Goal: Find specific page/section: Find specific page/section

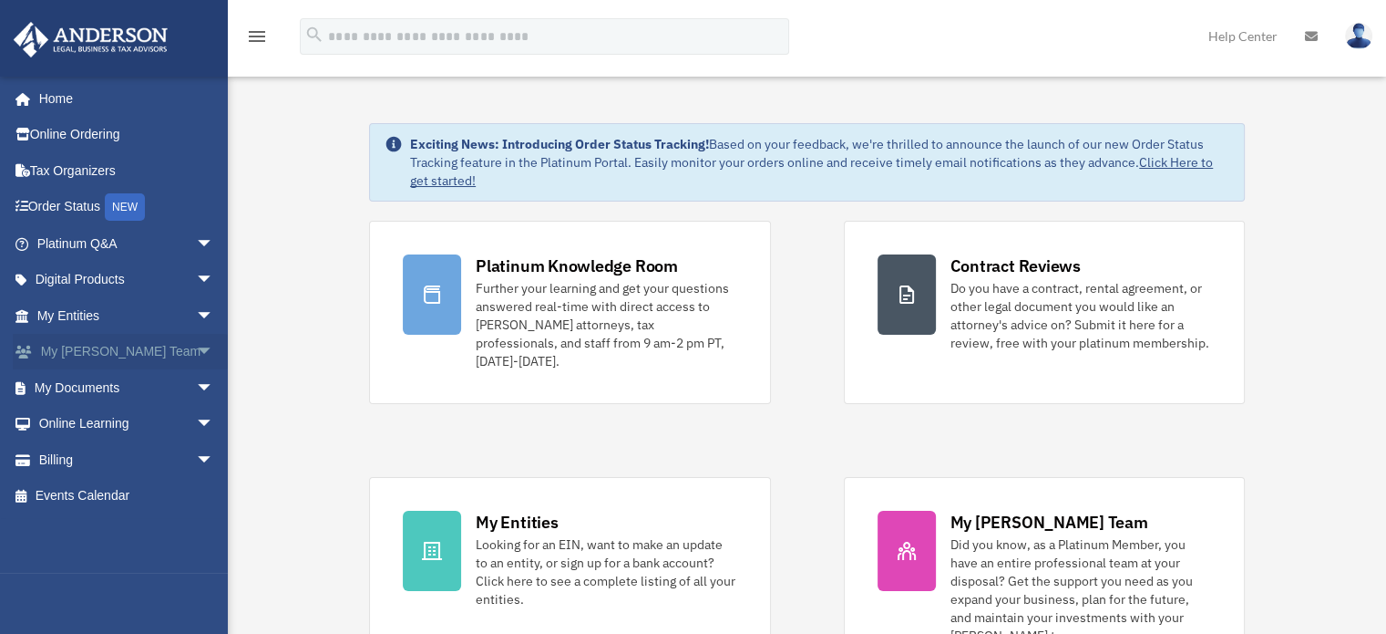
click at [196, 356] on span "arrow_drop_down" at bounding box center [214, 352] width 36 height 37
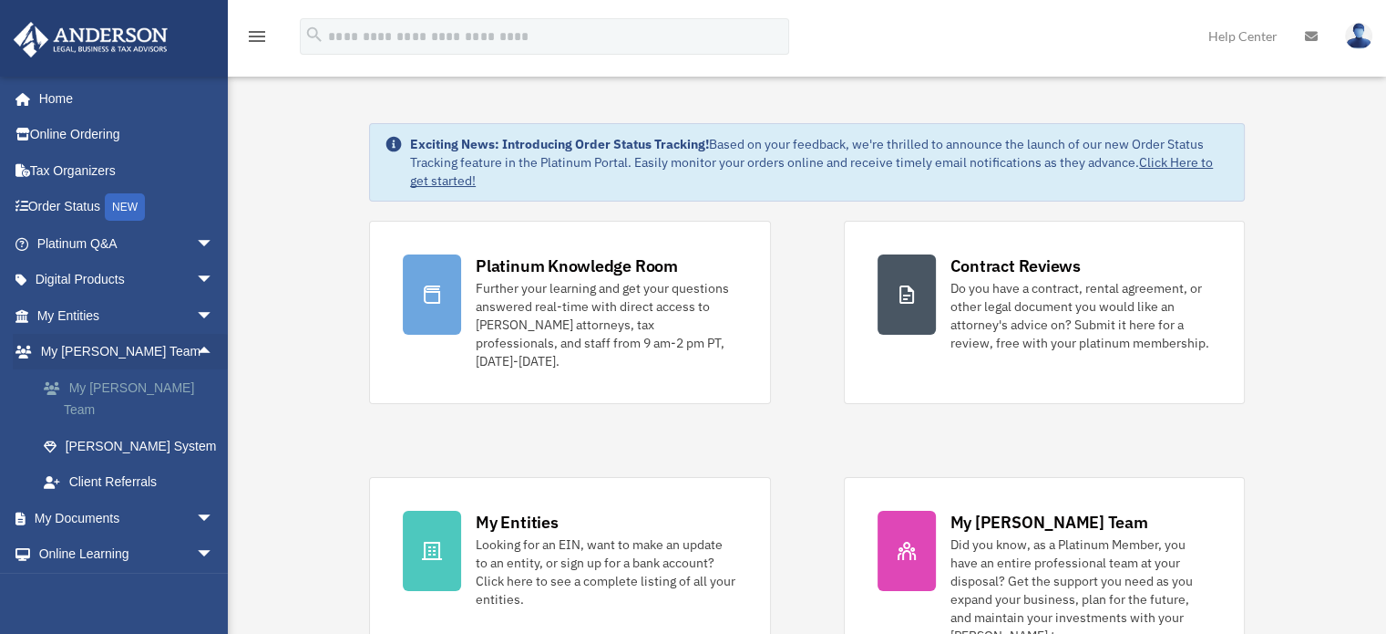
click at [174, 385] on link "My [PERSON_NAME] Team" at bounding box center [134, 398] width 216 height 58
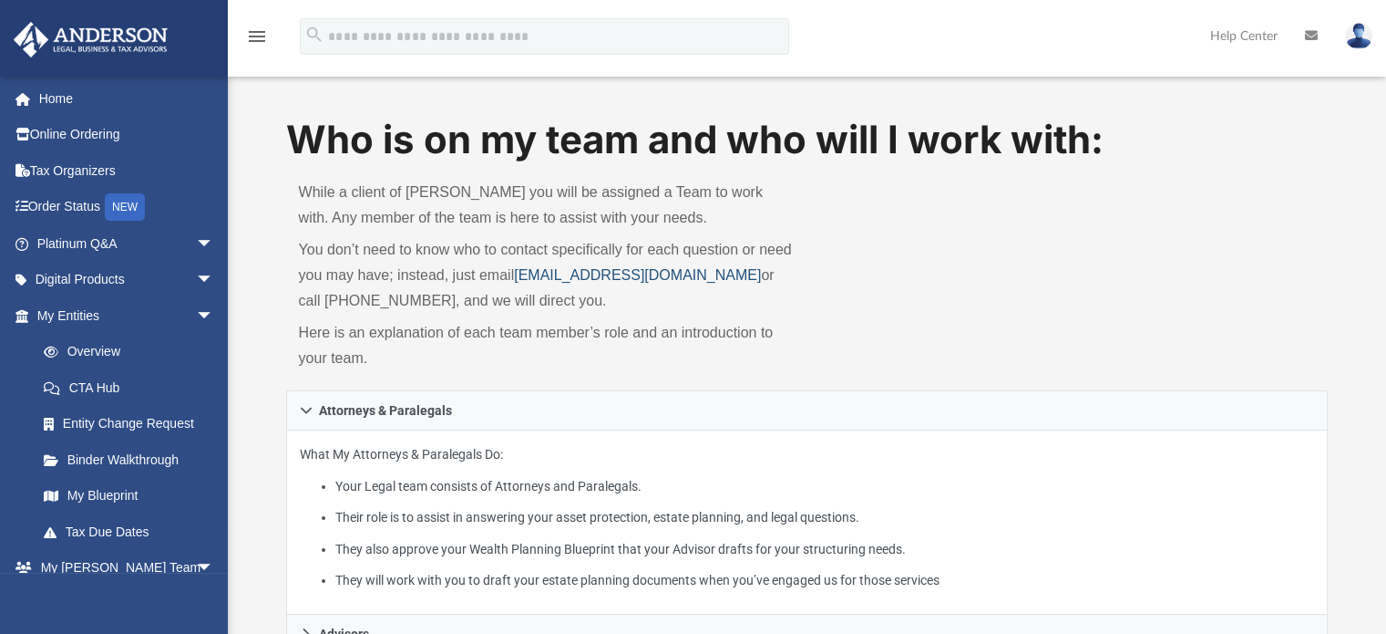
click at [561, 278] on link "myteam@andersonadvisors.com" at bounding box center [637, 274] width 247 height 15
click at [428, 359] on p "Here is an explanation of each team member’s role and an introduction to your t…" at bounding box center [547, 345] width 496 height 51
click at [596, 294] on p "You don’t need to know who to contact specifically for each question or need yo…" at bounding box center [547, 275] width 496 height 77
click at [113, 322] on link "My Entities arrow_drop_down" at bounding box center [127, 315] width 229 height 36
click at [103, 354] on link "Overview" at bounding box center [134, 352] width 216 height 36
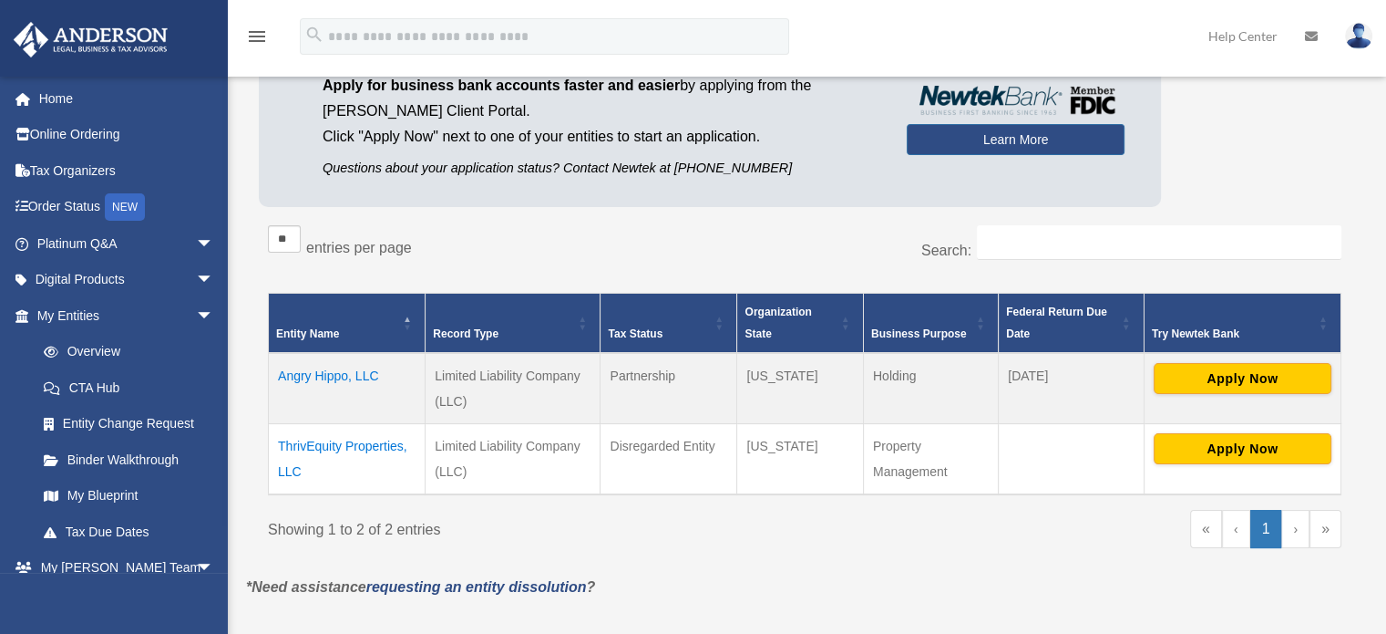
scroll to position [182, 0]
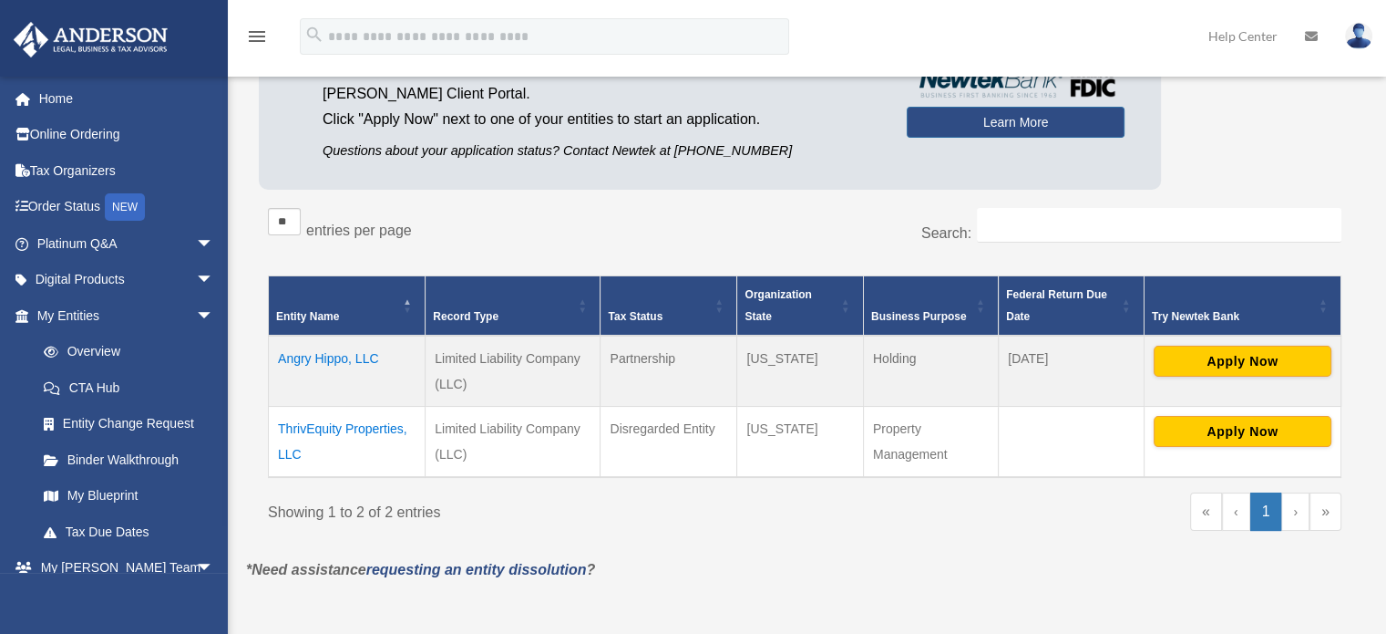
click at [325, 353] on td "Angry Hippo, LLC" at bounding box center [347, 370] width 157 height 71
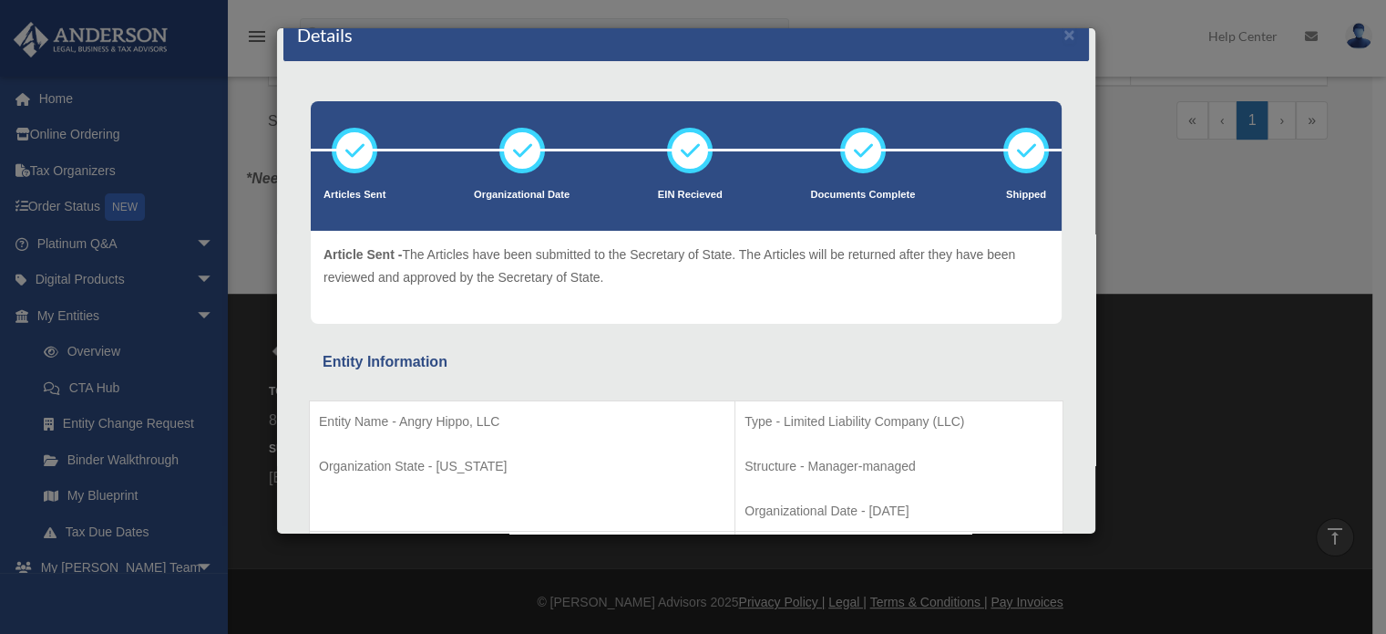
scroll to position [0, 0]
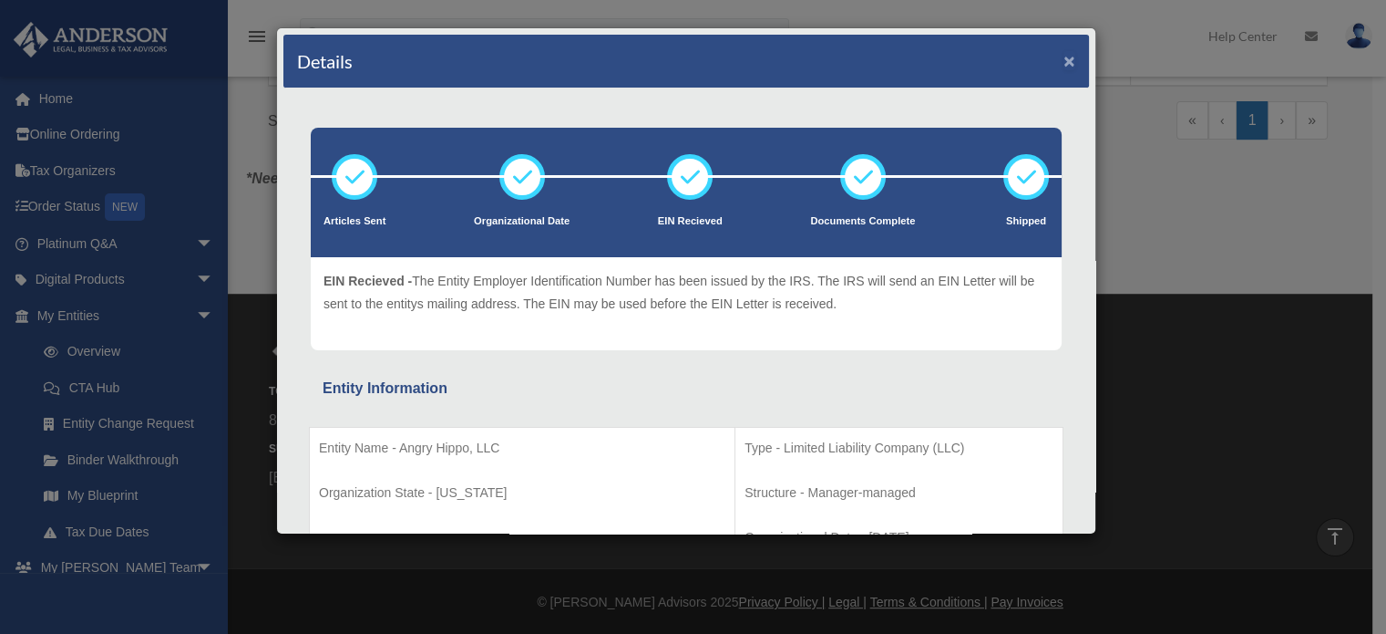
click at [1064, 58] on button "×" at bounding box center [1070, 60] width 12 height 19
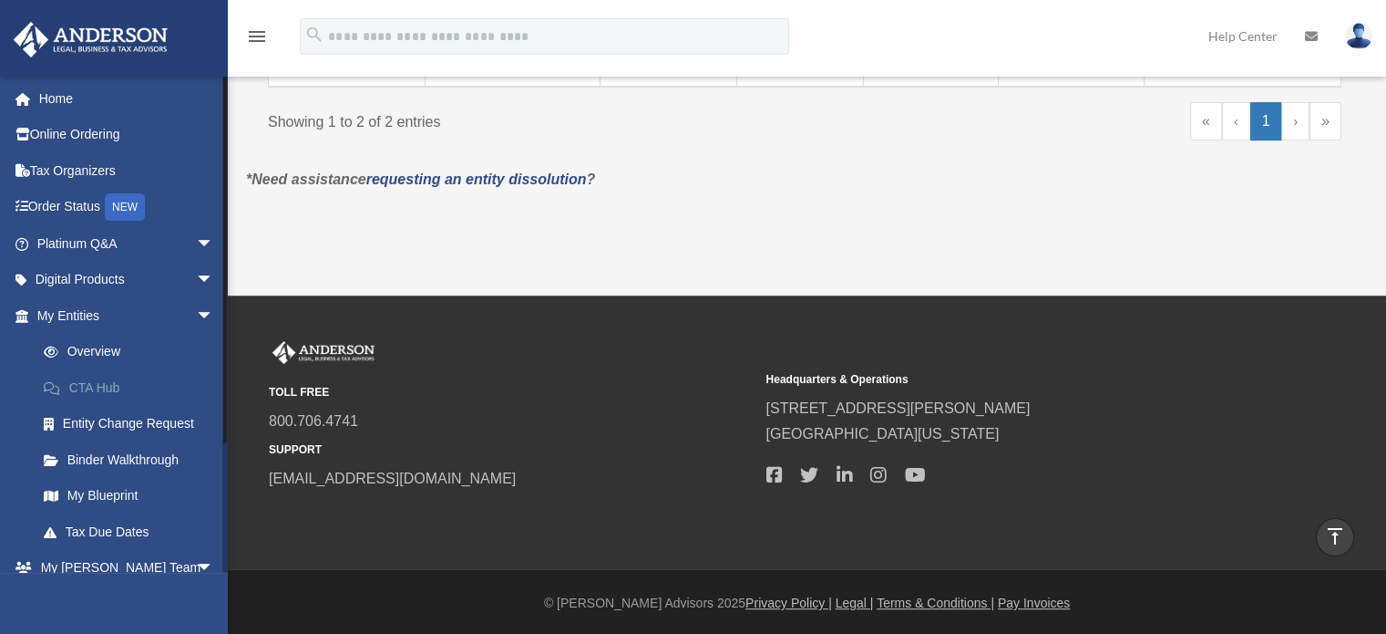
click at [112, 389] on link "CTA Hub" at bounding box center [134, 387] width 216 height 36
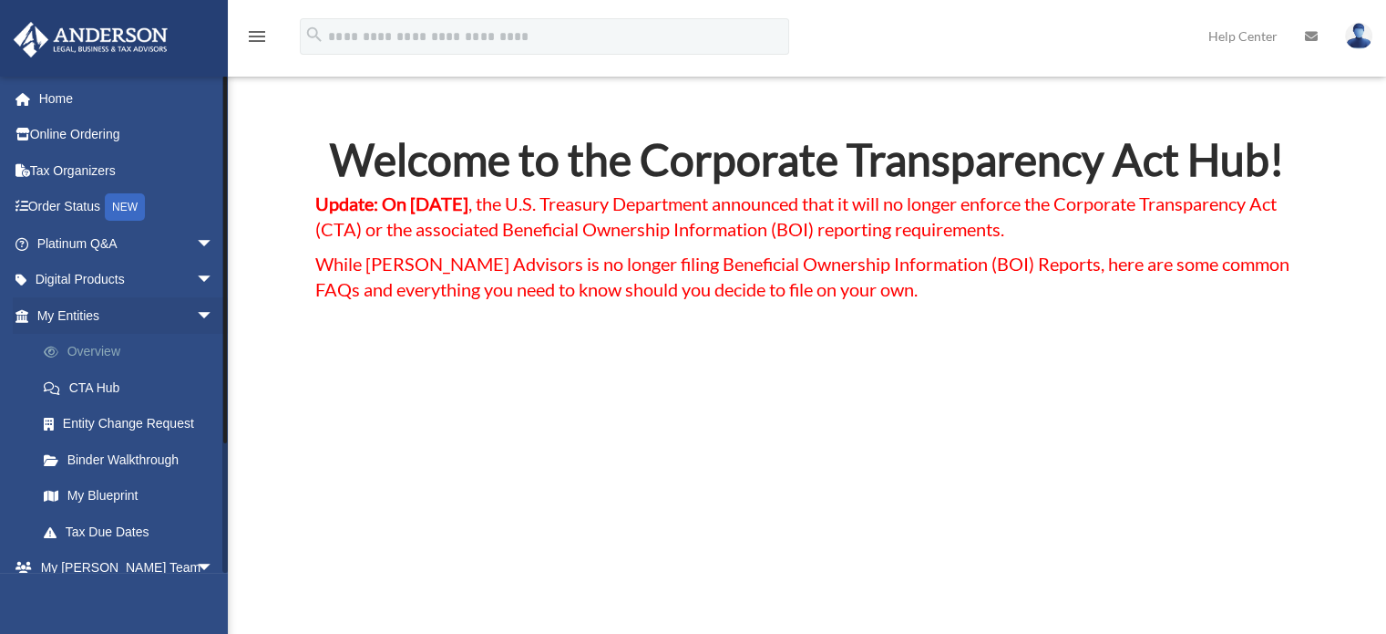
click at [96, 352] on link "Overview" at bounding box center [134, 352] width 216 height 36
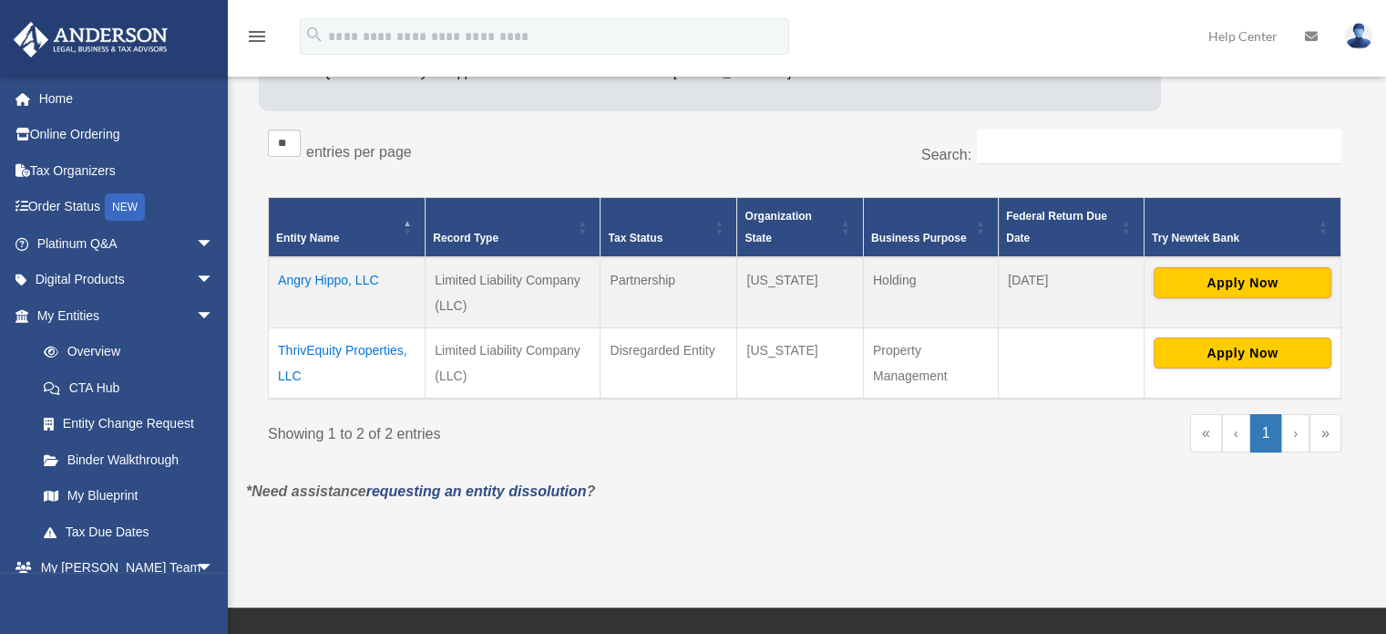
scroll to position [273, 0]
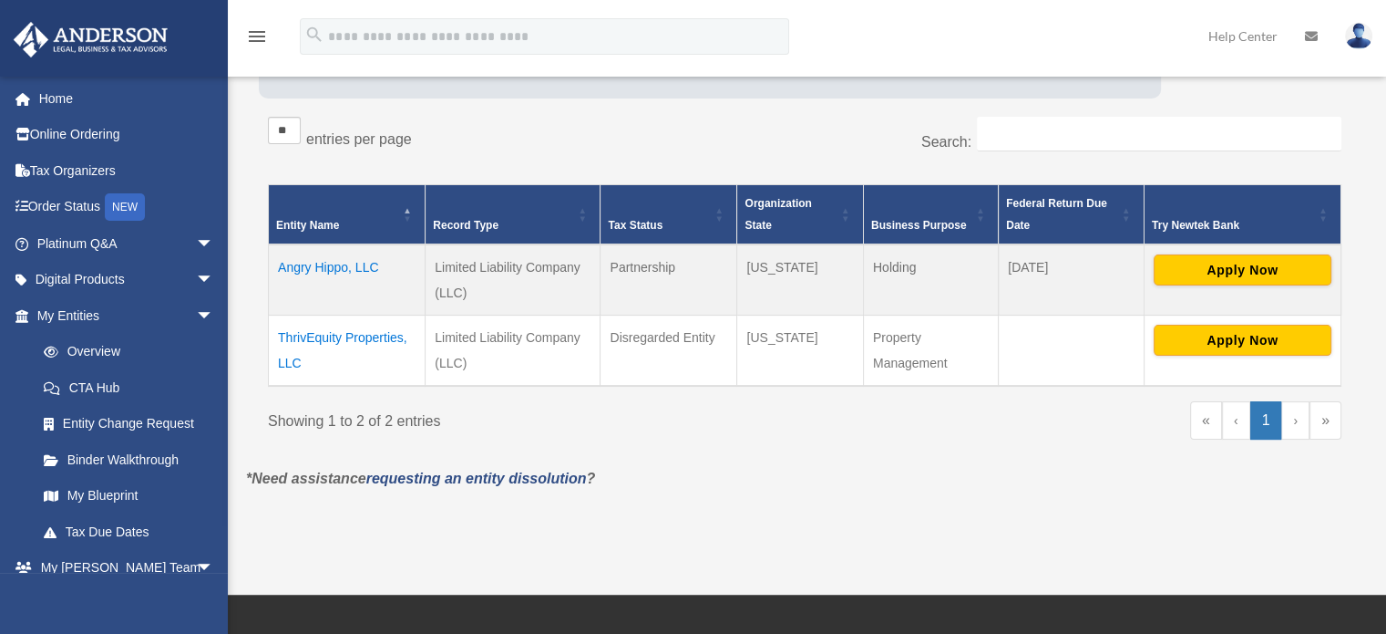
click at [322, 267] on td "Angry Hippo, LLC" at bounding box center [347, 279] width 157 height 71
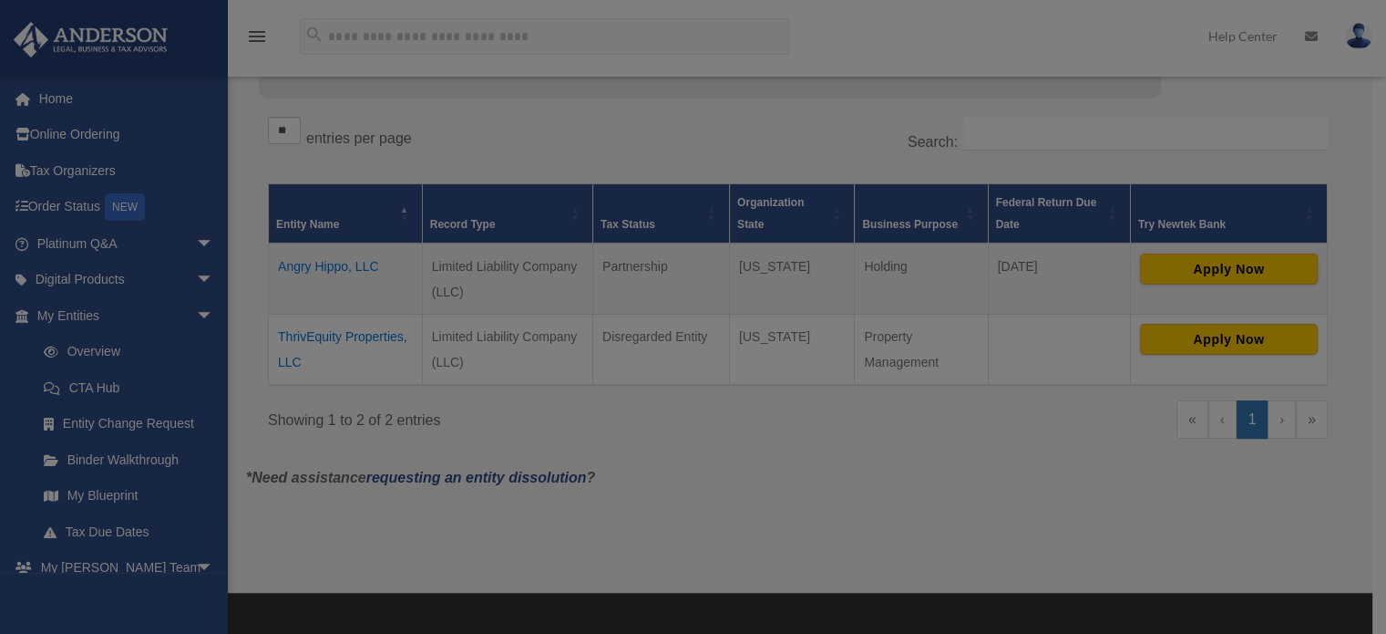
click at [322, 267] on div at bounding box center [693, 317] width 1386 height 634
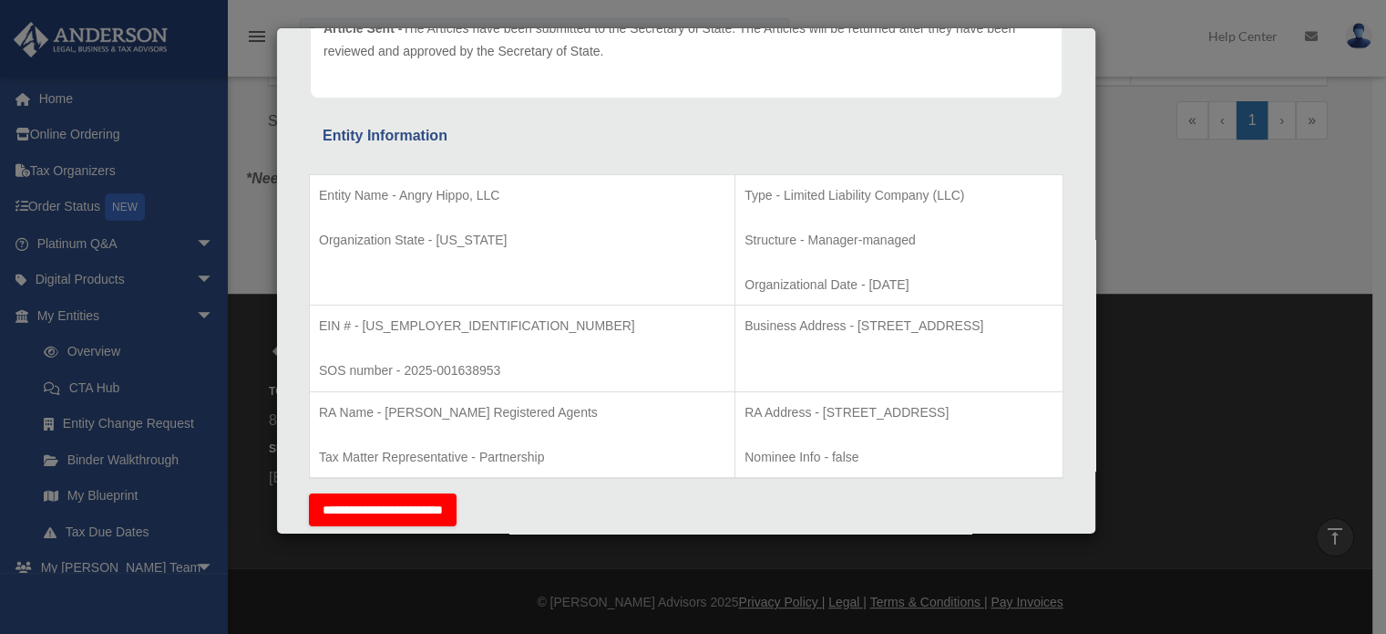
scroll to position [0, 0]
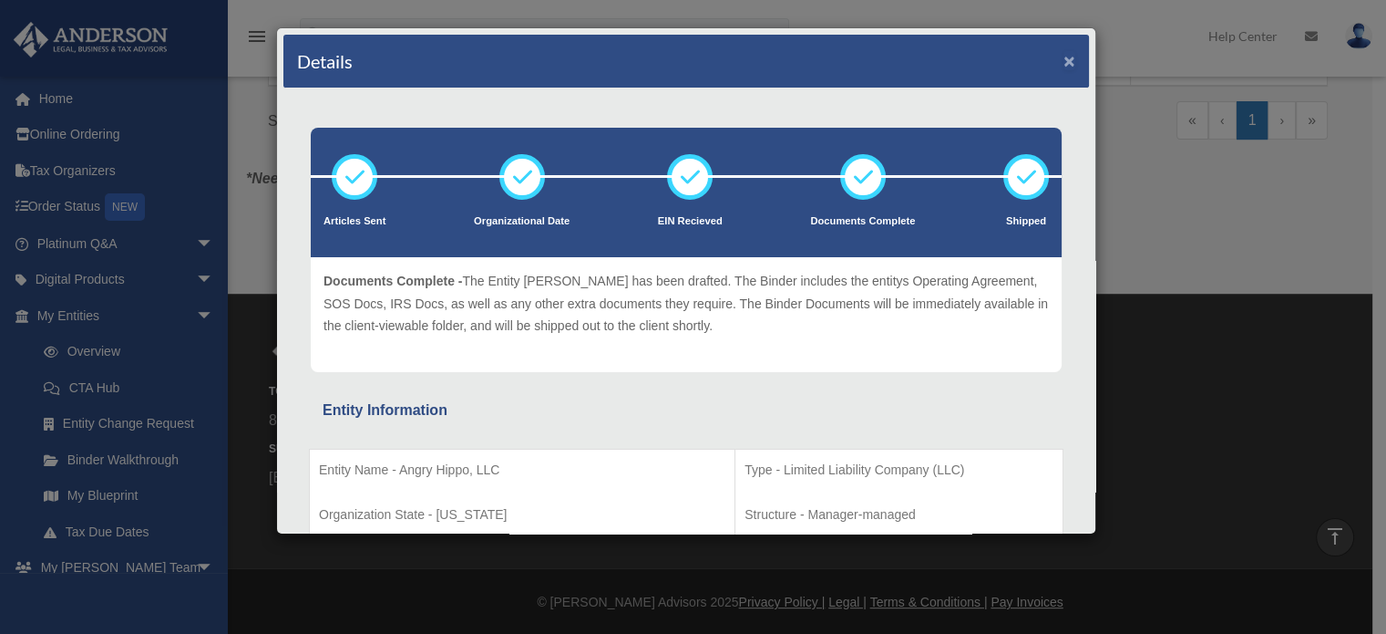
click at [1064, 65] on button "×" at bounding box center [1070, 60] width 12 height 19
